Goal: Use online tool/utility

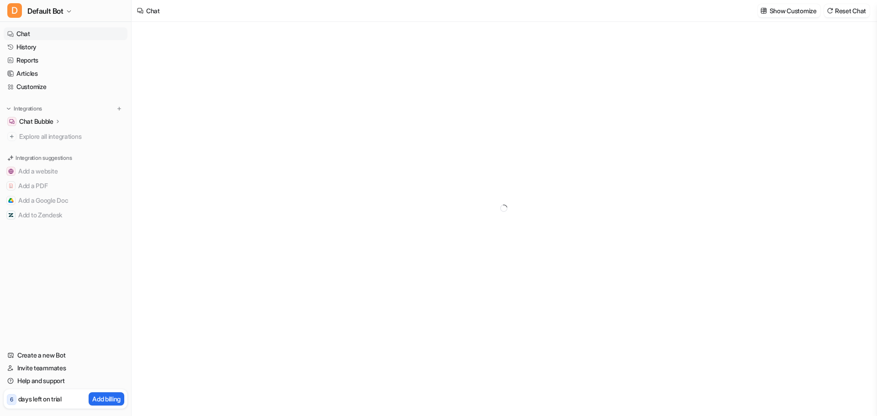
type textarea "**********"
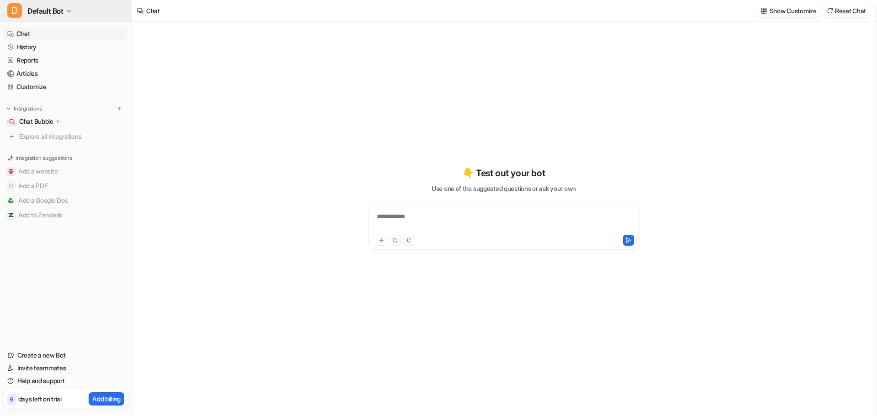
click at [59, 7] on span "Default Bot" at bounding box center [45, 11] width 36 height 13
